Goal: Task Accomplishment & Management: Use online tool/utility

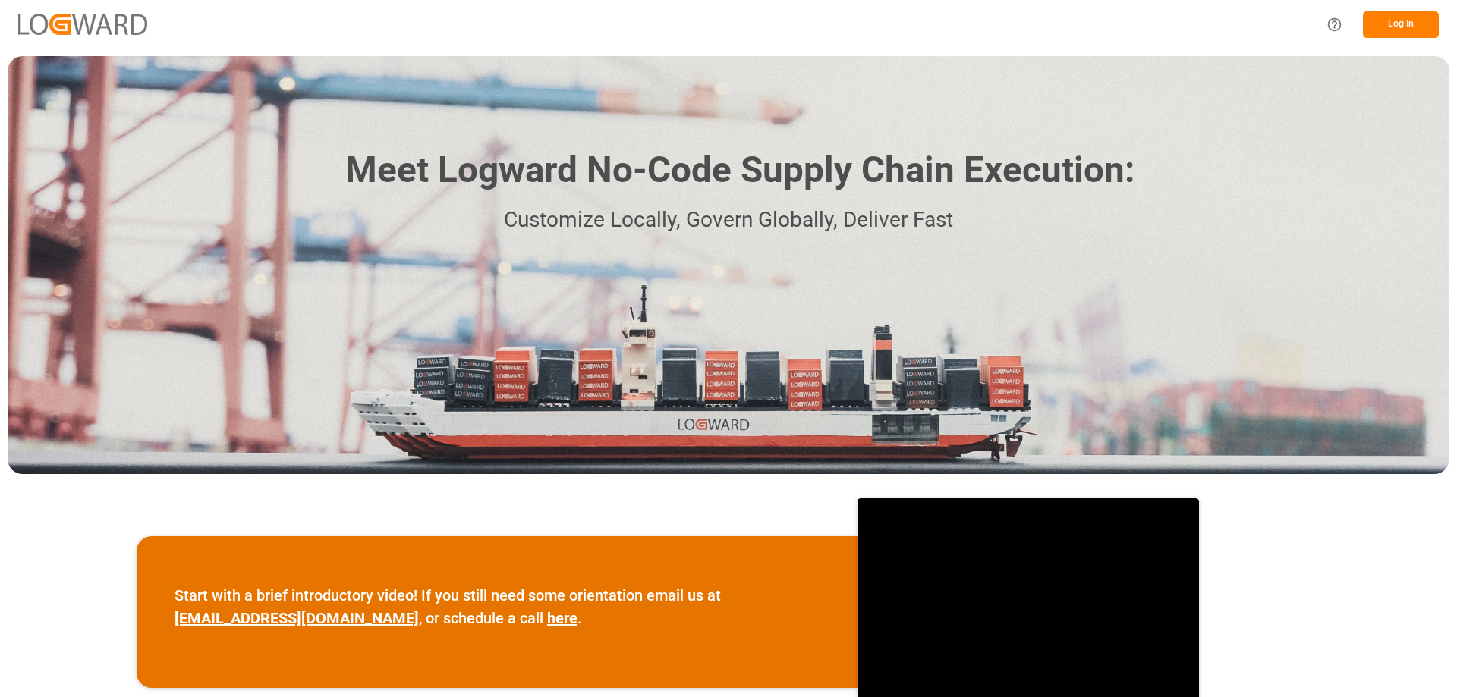
click at [1396, 20] on button "Log In" at bounding box center [1401, 24] width 76 height 27
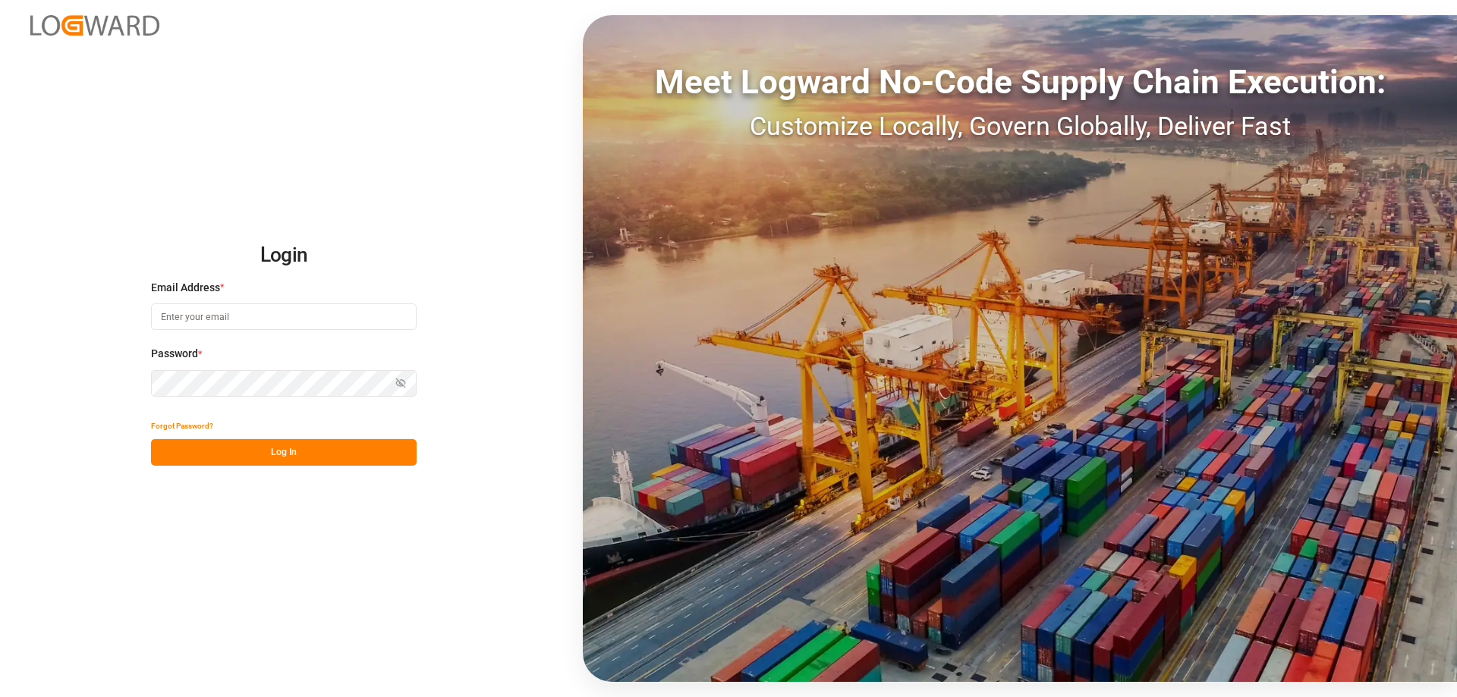
type input "[PERSON_NAME][EMAIL_ADDRESS][PERSON_NAME][DOMAIN_NAME]"
click at [275, 454] on button "Log In" at bounding box center [284, 452] width 266 height 27
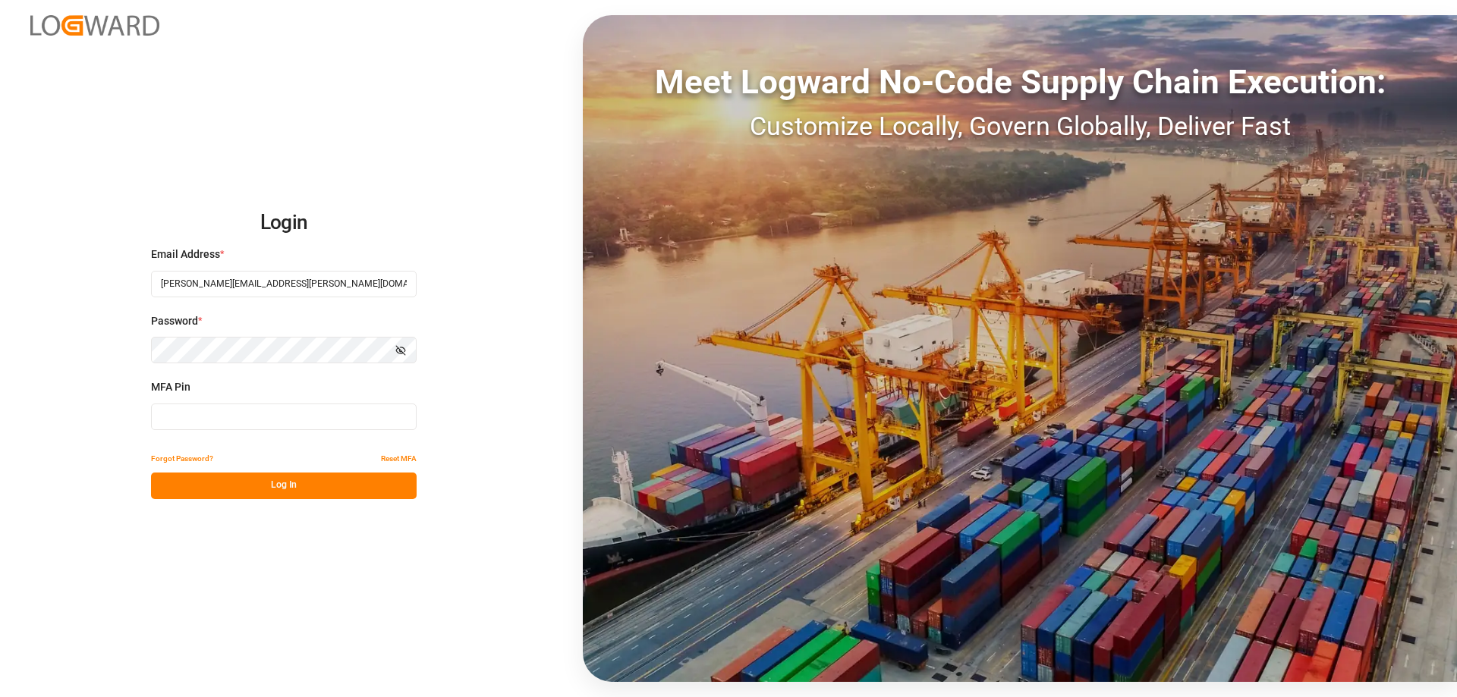
click at [292, 423] on input at bounding box center [284, 417] width 266 height 27
click at [259, 407] on input at bounding box center [284, 417] width 266 height 27
type input "173071"
click at [282, 486] on button "Log In" at bounding box center [284, 486] width 266 height 27
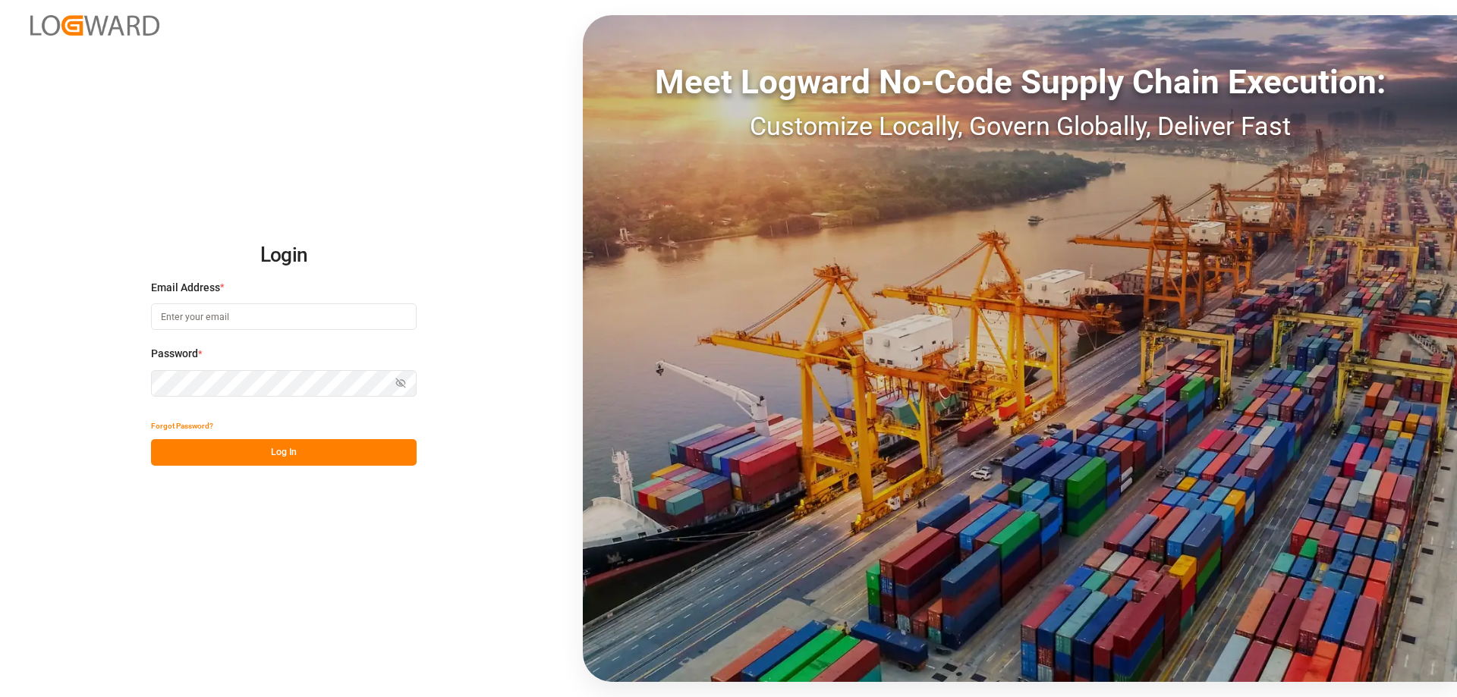
type input "[PERSON_NAME][EMAIL_ADDRESS][PERSON_NAME][DOMAIN_NAME]"
click at [208, 451] on button "Log In" at bounding box center [284, 452] width 266 height 27
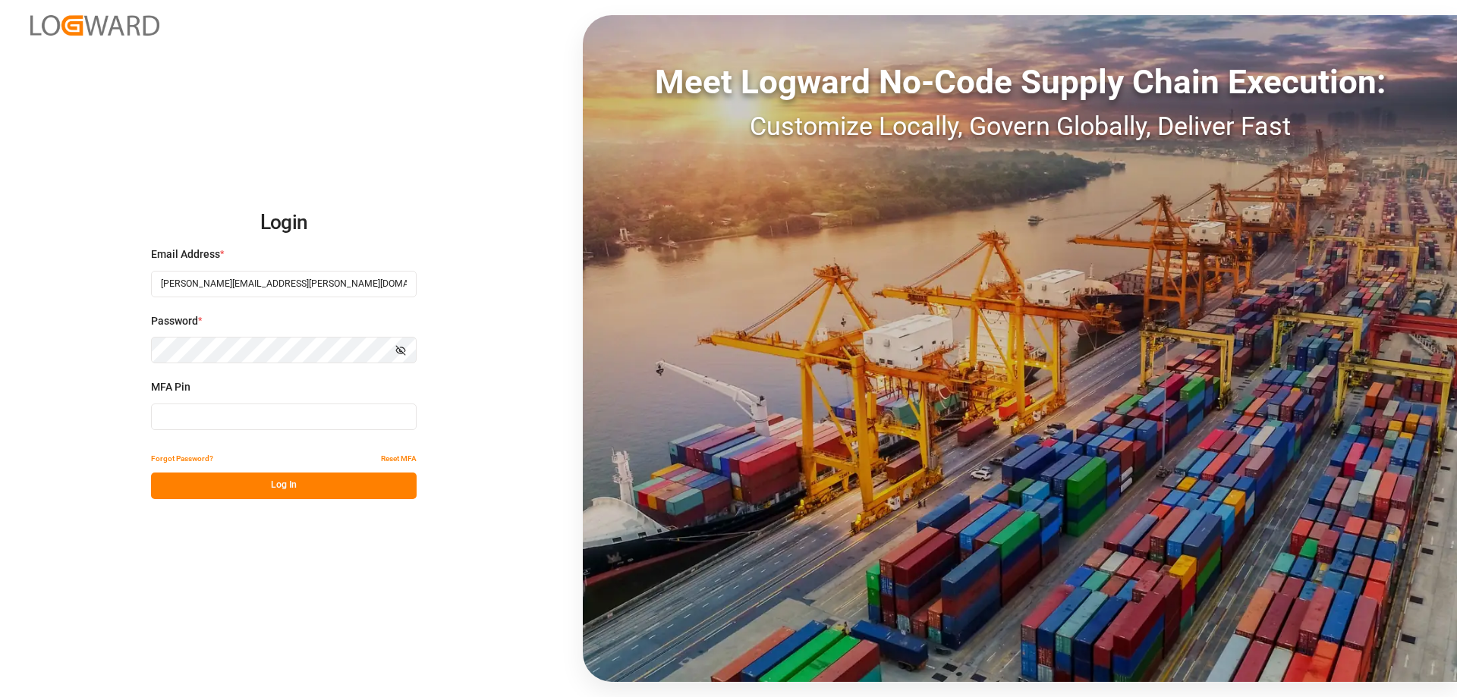
click at [216, 411] on input at bounding box center [284, 417] width 266 height 27
type input "282360"
click at [274, 493] on button "Log In" at bounding box center [284, 486] width 266 height 27
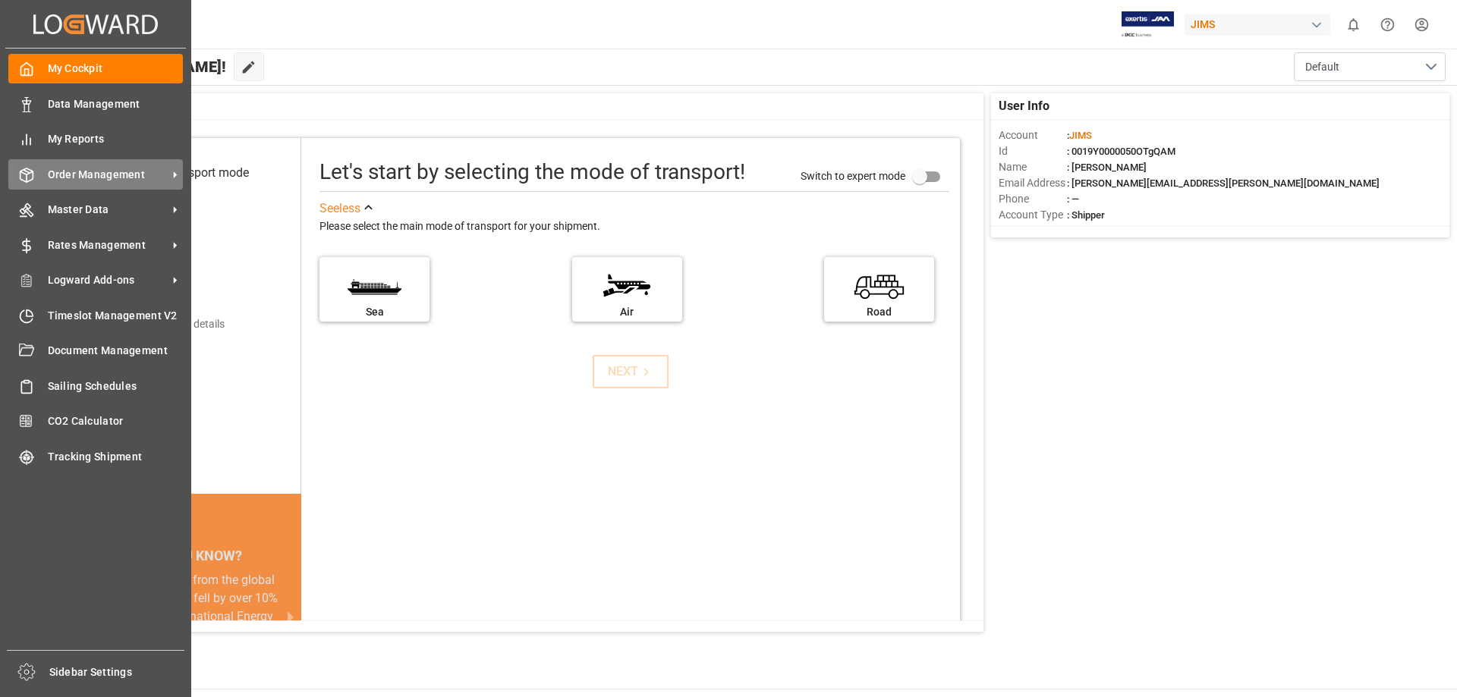
click at [102, 171] on span "Order Management" at bounding box center [108, 175] width 120 height 16
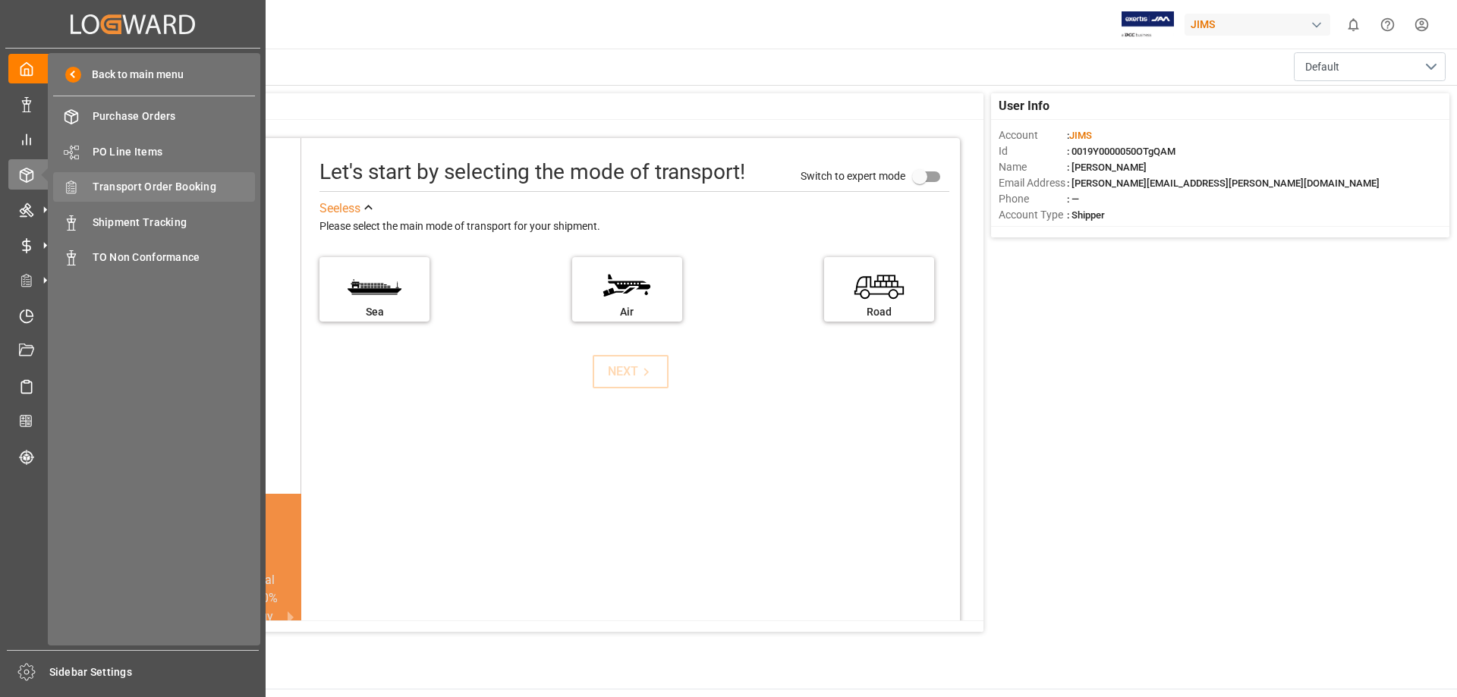
click at [188, 185] on span "Transport Order Booking" at bounding box center [174, 187] width 163 height 16
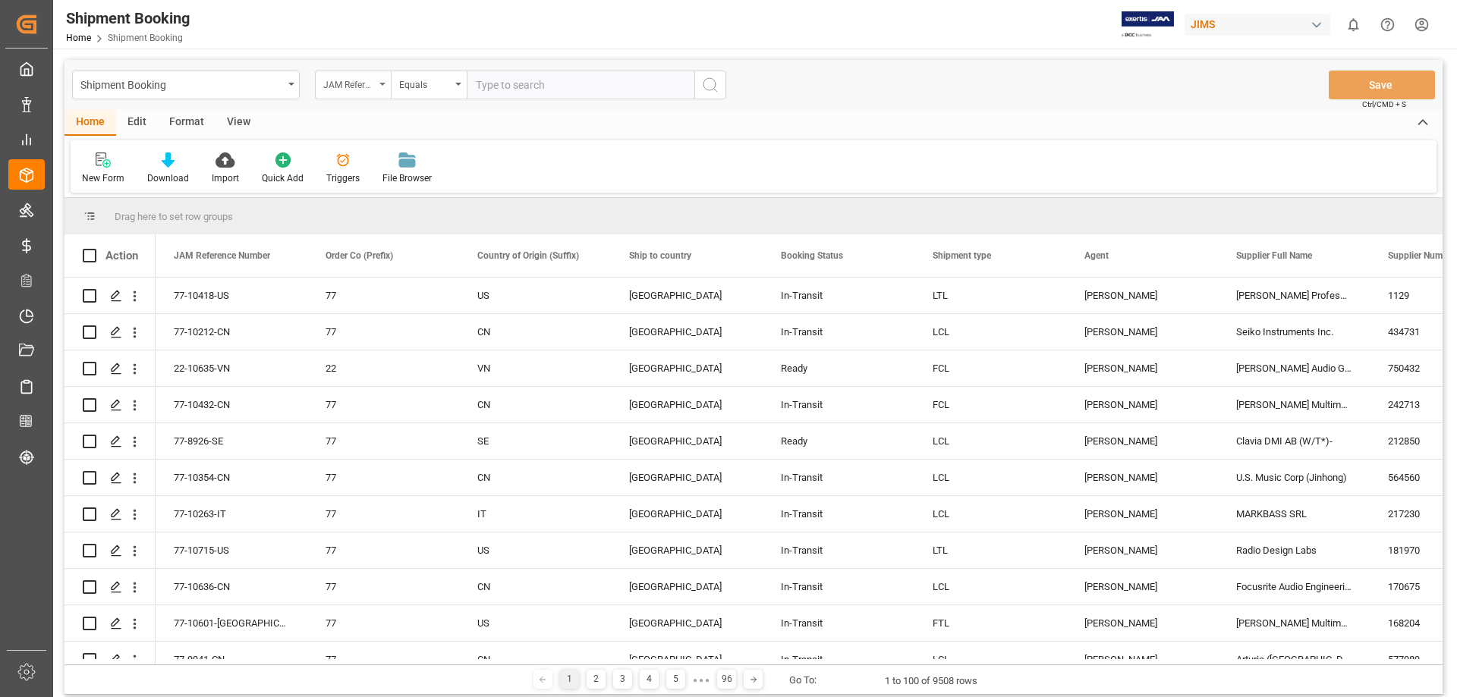
click at [382, 83] on icon "open menu" at bounding box center [382, 84] width 6 height 3
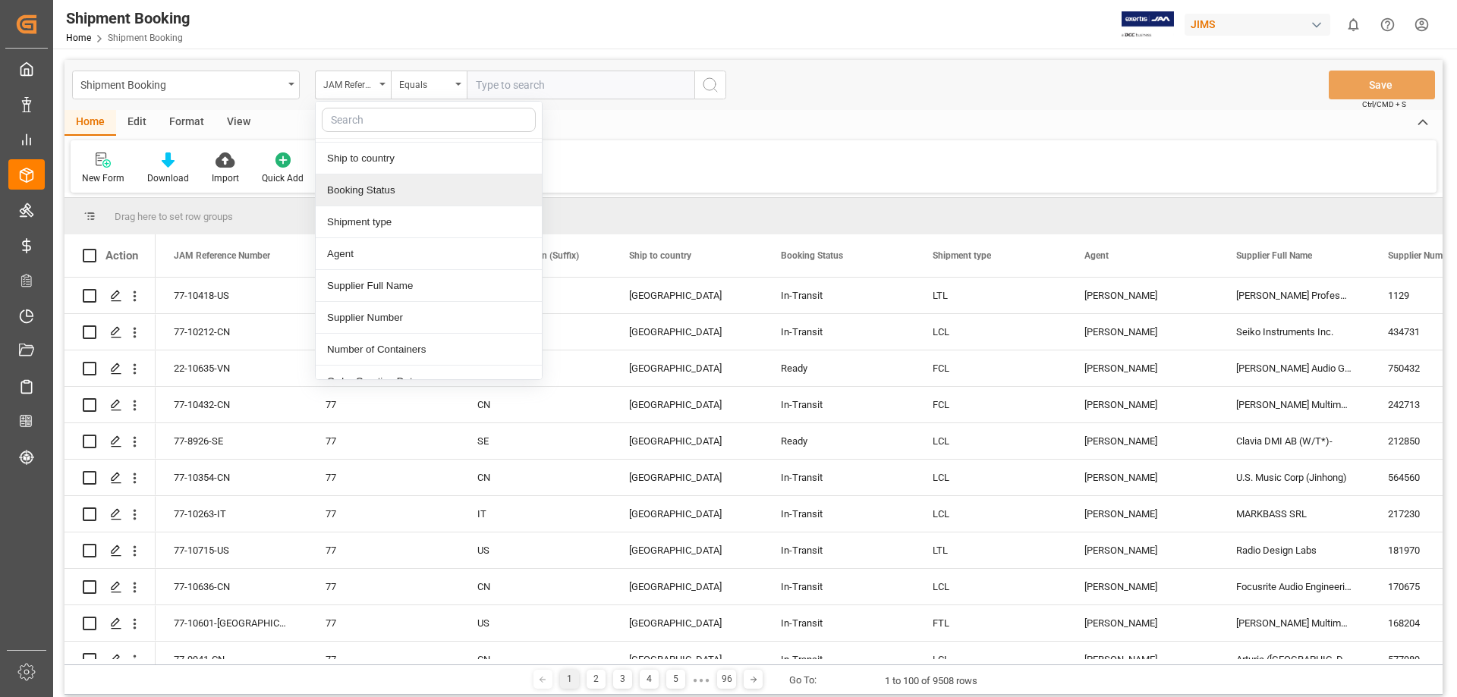
scroll to position [127, 0]
click at [360, 218] on div "Agent" at bounding box center [429, 219] width 226 height 32
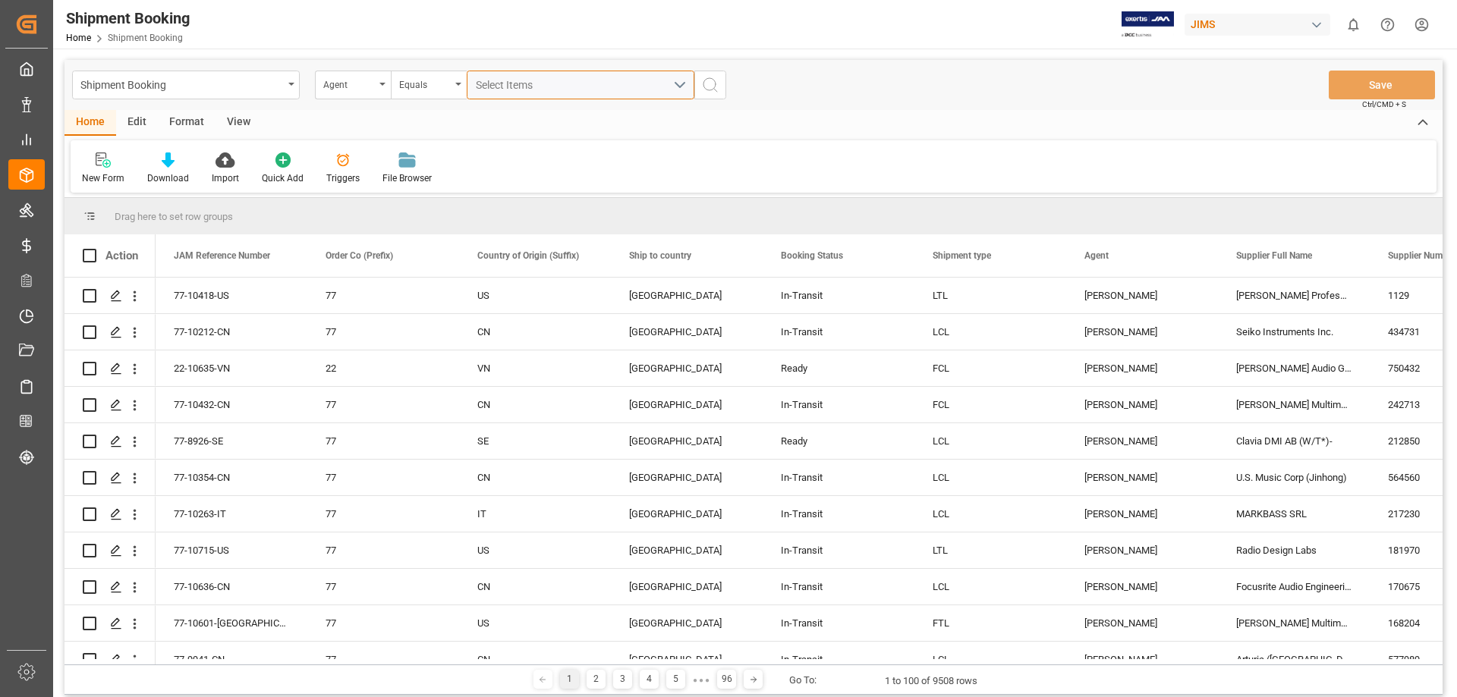
click at [677, 87] on button "Select Items" at bounding box center [581, 85] width 228 height 29
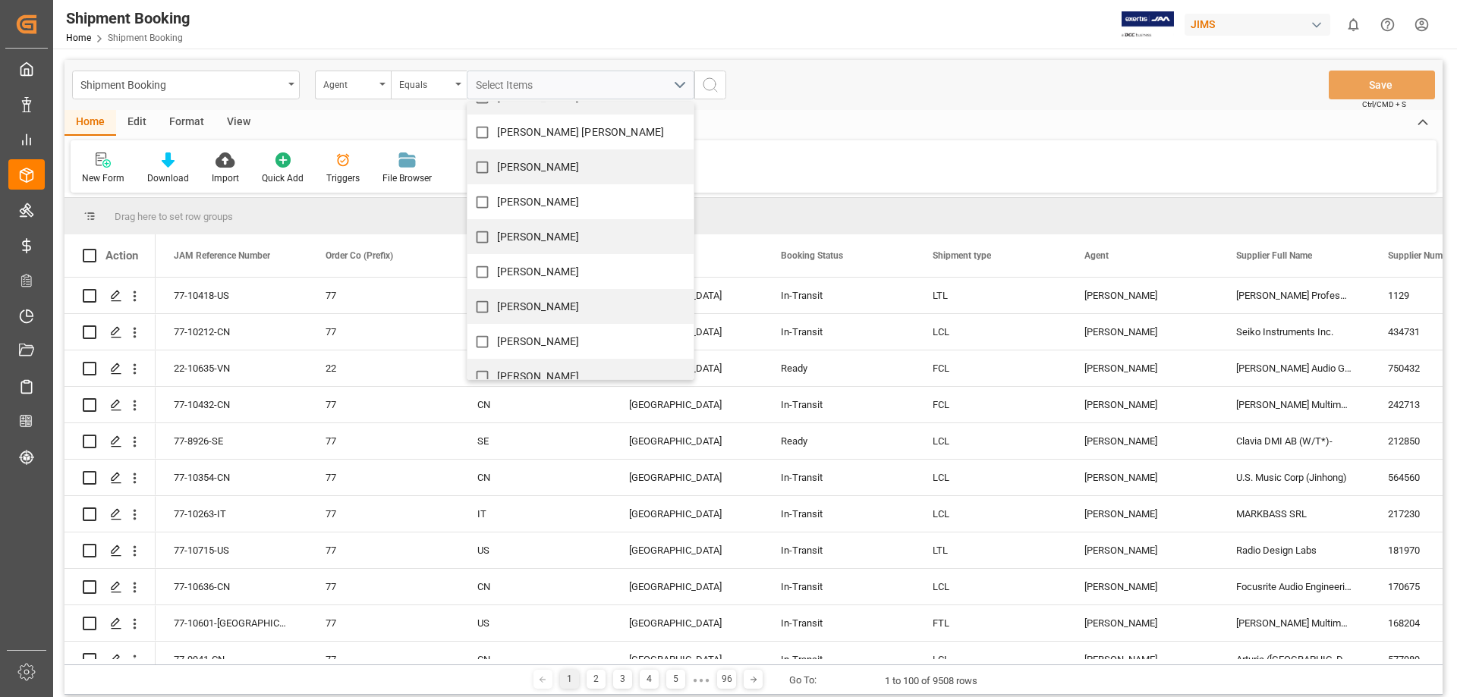
click at [559, 237] on span "[PERSON_NAME]" at bounding box center [538, 237] width 83 height 12
click at [497, 237] on input "[PERSON_NAME]" at bounding box center [482, 237] width 30 height 30
checkbox input "true"
click at [709, 86] on icon "search button" at bounding box center [710, 85] width 18 height 18
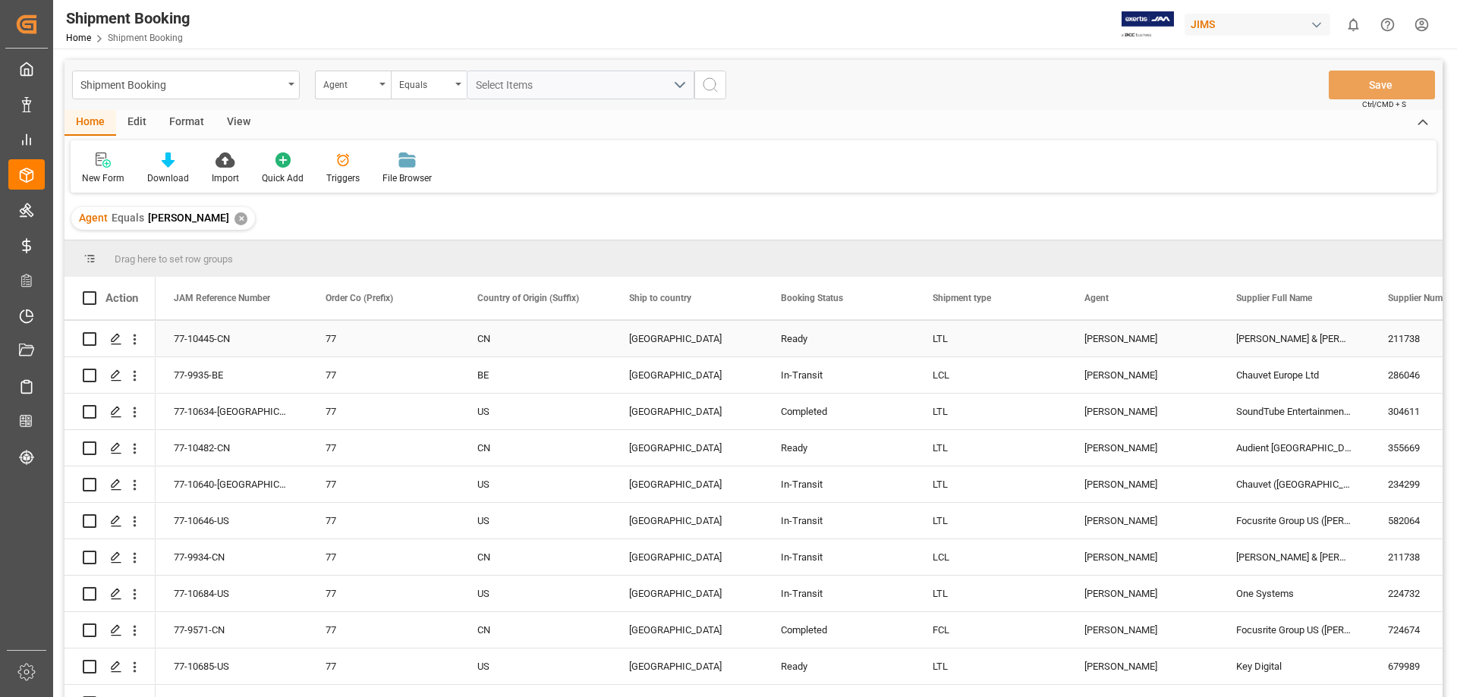
scroll to position [253, 0]
click at [116, 489] on icon "Press SPACE to select this row." at bounding box center [116, 486] width 12 height 12
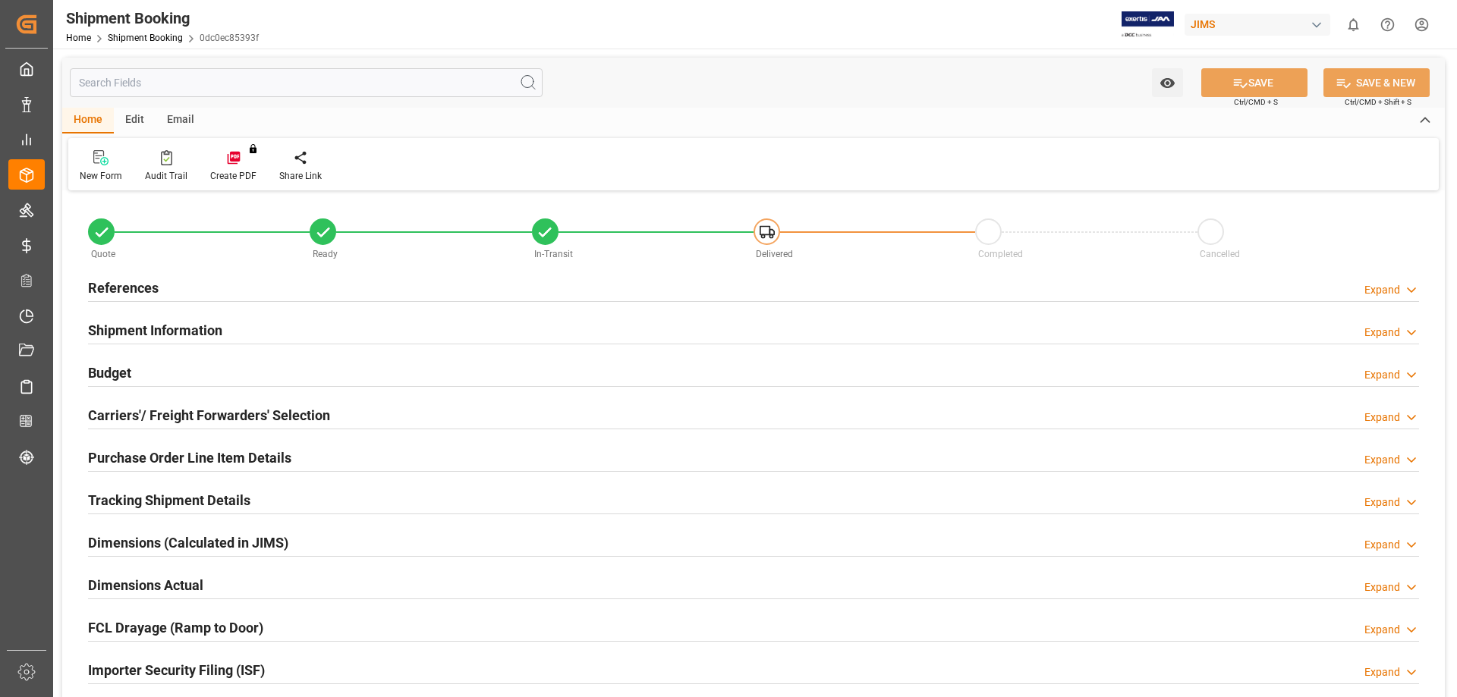
type input "428.2004"
type input "863.5296"
type input "20729.09"
type input "2072909"
click at [108, 367] on h2 "Budget" at bounding box center [109, 373] width 43 height 20
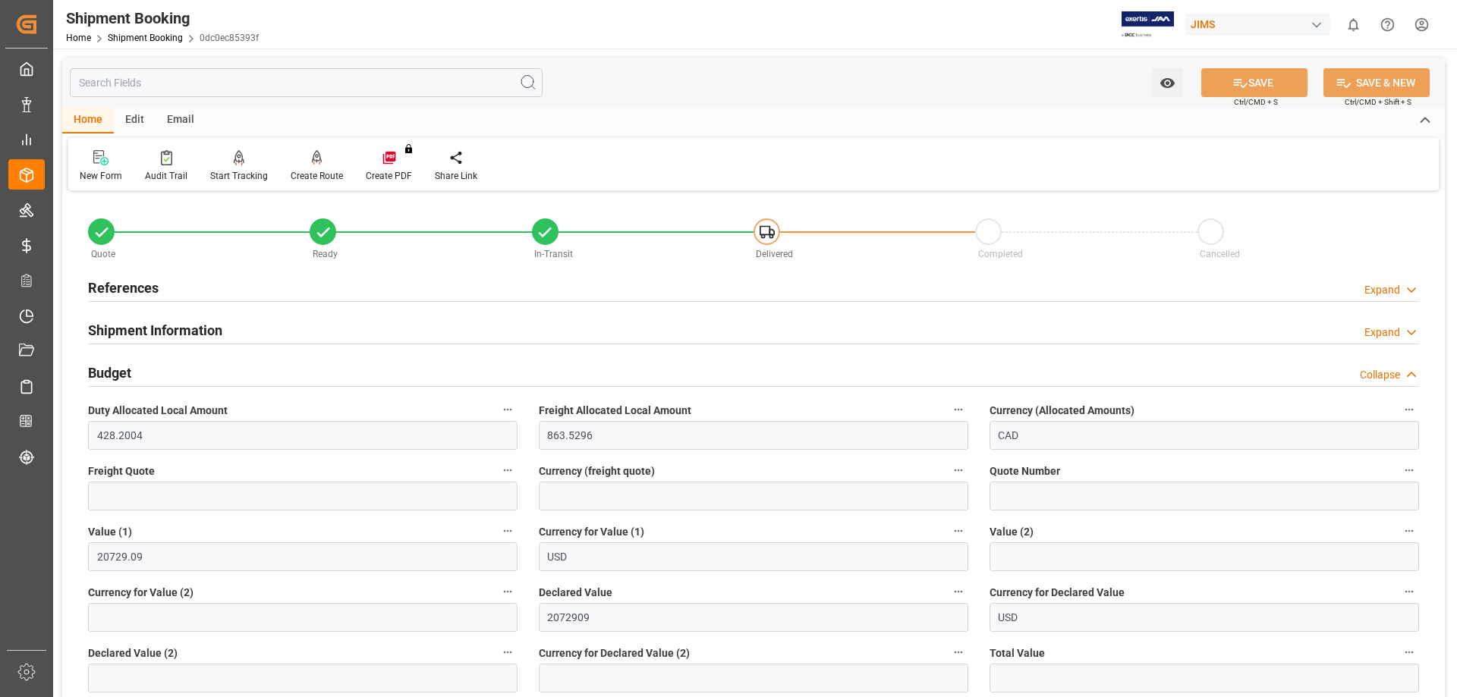
click at [148, 291] on h2 "References" at bounding box center [123, 288] width 71 height 20
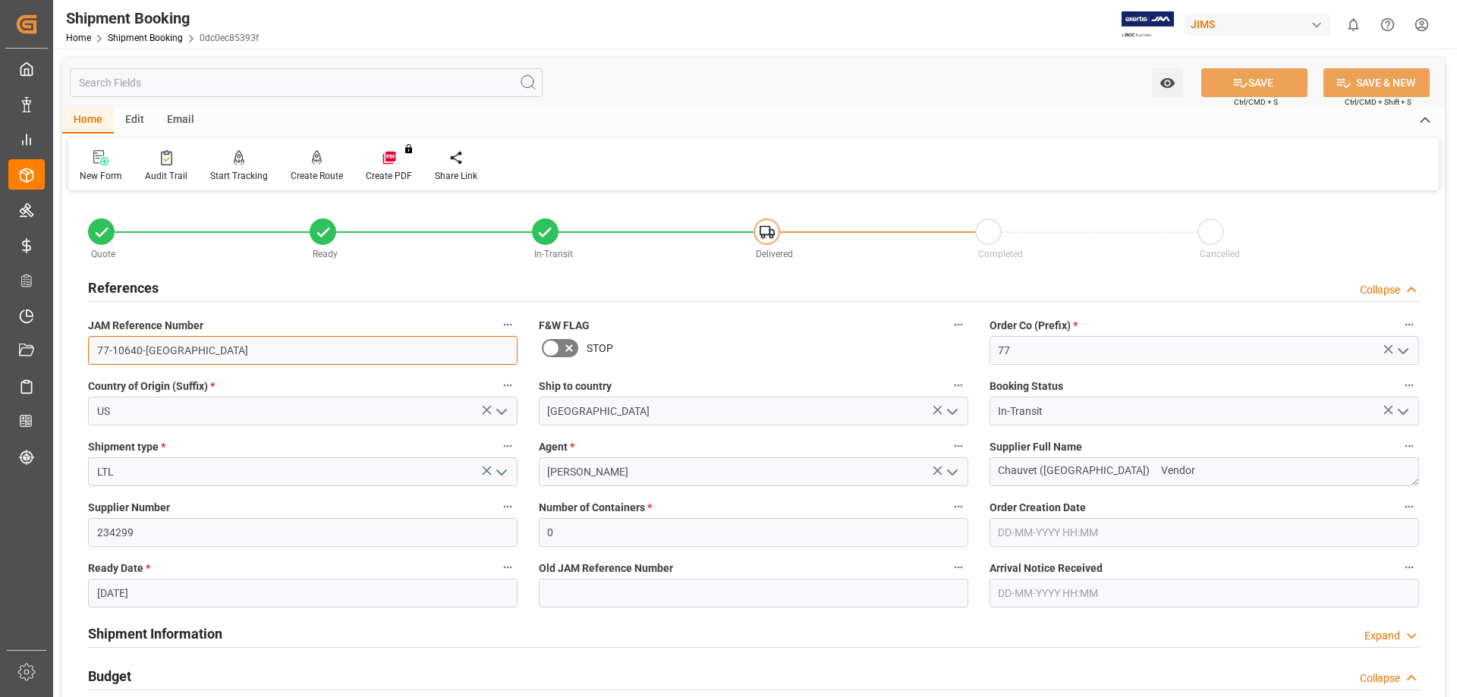
drag, startPoint x: 171, startPoint y: 357, endPoint x: 72, endPoint y: 356, distance: 98.6
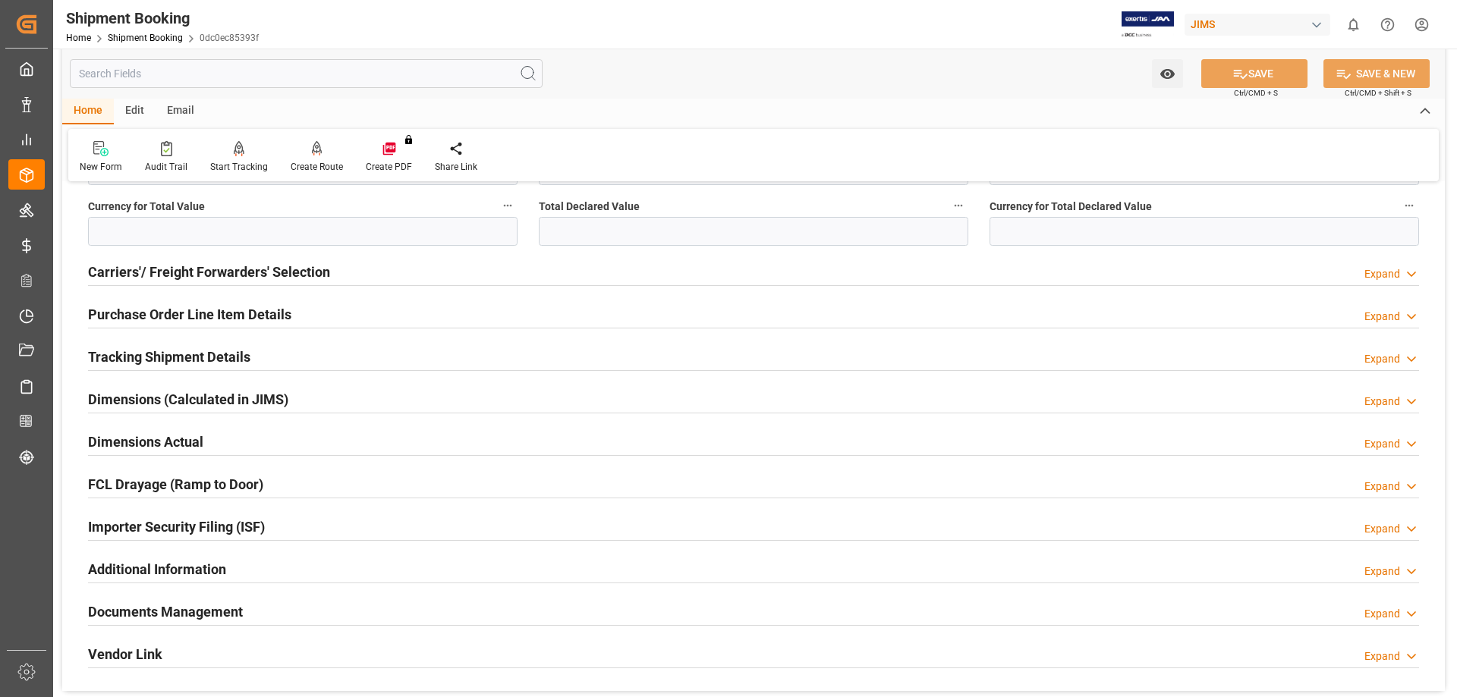
scroll to position [885, 0]
